Goal: Transaction & Acquisition: Book appointment/travel/reservation

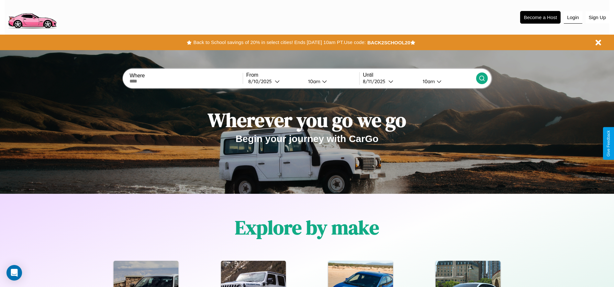
click at [573, 17] on button "Login" at bounding box center [573, 17] width 18 height 12
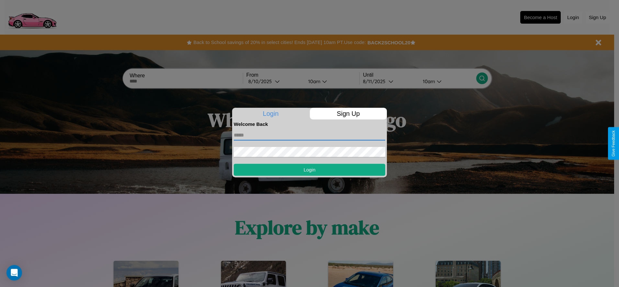
click at [309, 135] on input "text" at bounding box center [310, 135] width 152 height 10
type input "**********"
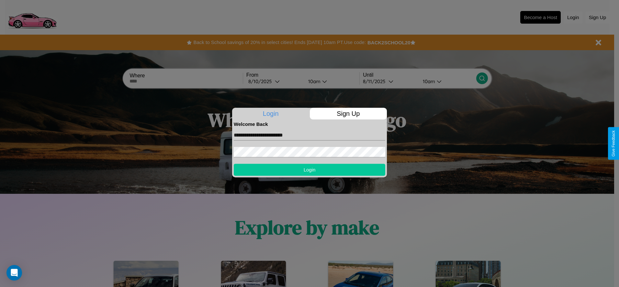
click at [309, 170] on button "Login" at bounding box center [310, 170] width 152 height 12
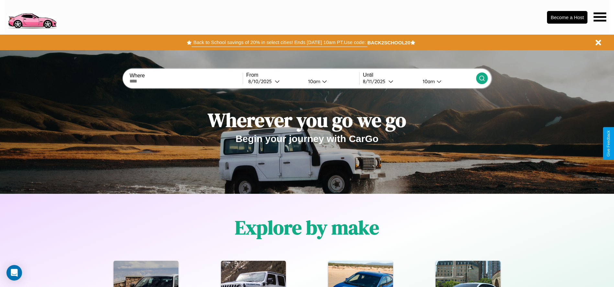
click at [279, 42] on button "Back to School savings of 20% in select cities! Ends [DATE] 10am PT. Use code:" at bounding box center [279, 42] width 175 height 9
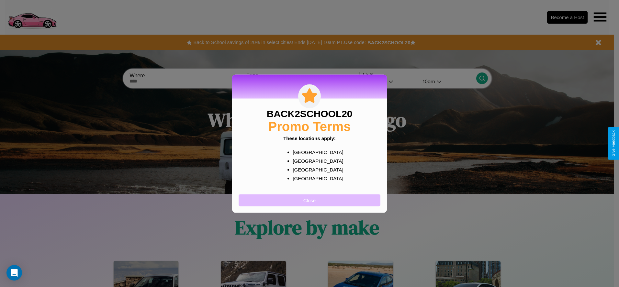
click at [309, 200] on button "Close" at bounding box center [310, 200] width 142 height 12
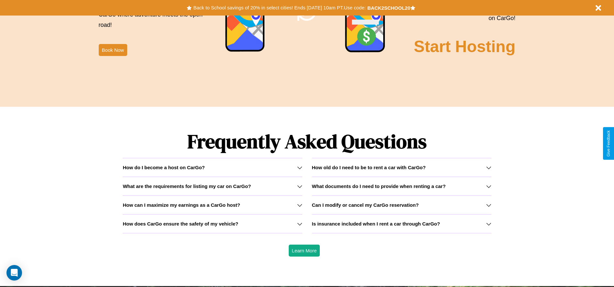
scroll to position [929, 0]
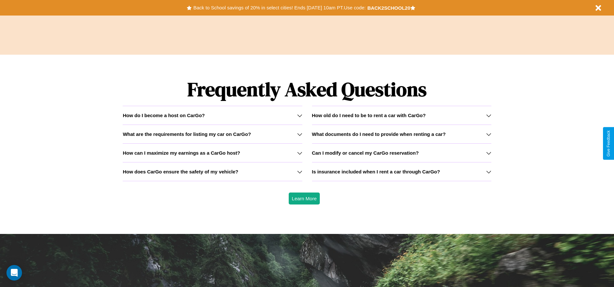
click at [212, 172] on h3 "How does CarGo ensure the safety of my vehicle?" at bounding box center [181, 172] width 116 height 6
click at [299, 115] on icon at bounding box center [299, 115] width 5 height 5
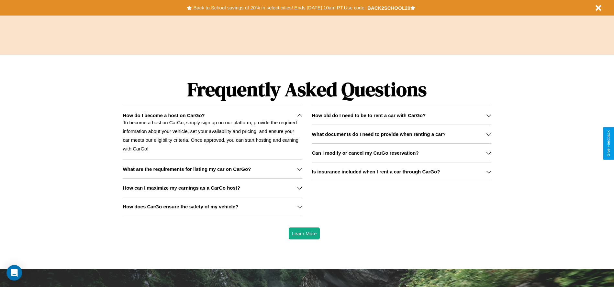
click at [401, 134] on h3 "What documents do I need to provide when renting a car?" at bounding box center [379, 134] width 134 height 6
click at [212, 169] on h3 "What are the requirements for listing my car on CarGo?" at bounding box center [187, 169] width 128 height 6
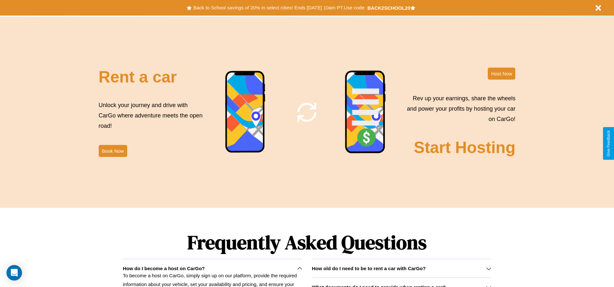
scroll to position [783, 0]
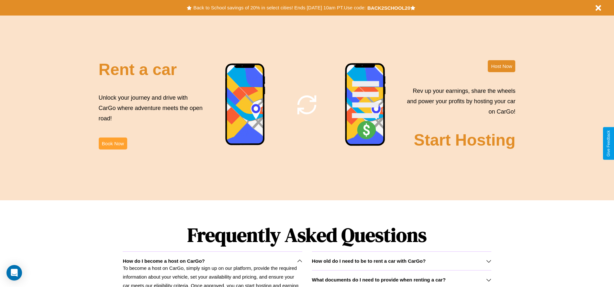
click at [113, 143] on button "Book Now" at bounding box center [113, 144] width 28 height 12
